Goal: Task Accomplishment & Management: Use online tool/utility

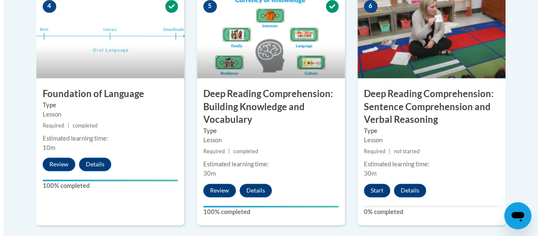
scroll to position [507, 0]
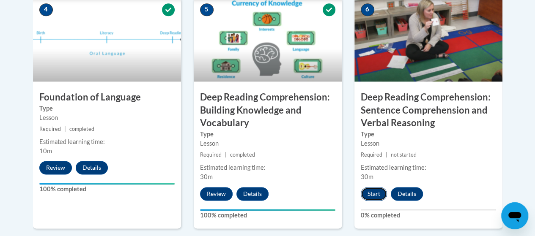
click at [374, 192] on button "Start" at bounding box center [374, 194] width 26 height 14
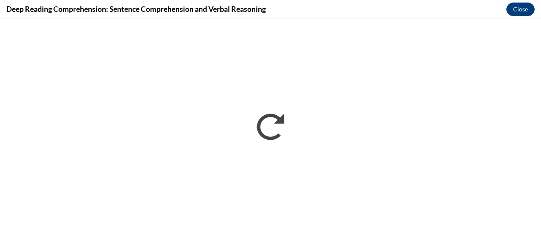
scroll to position [0, 0]
